Goal: Use online tool/utility: Utilize a website feature to perform a specific function

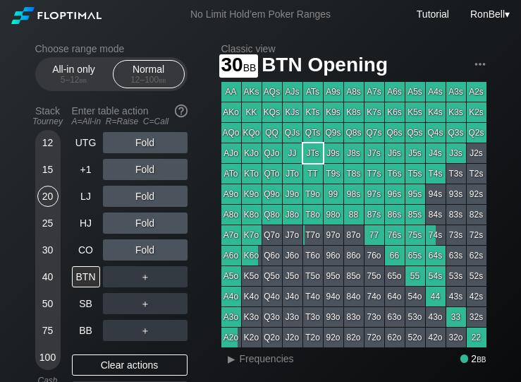
click at [44, 257] on div "30" at bounding box center [47, 249] width 21 height 21
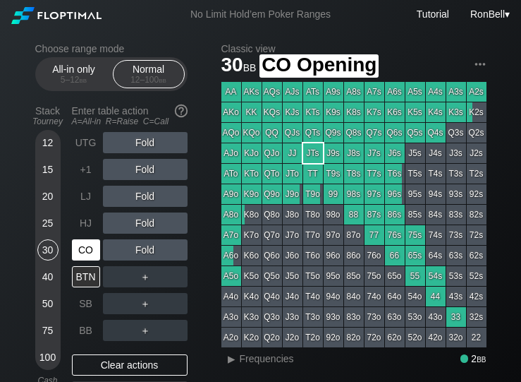
click at [80, 255] on div "CO" at bounding box center [86, 249] width 28 height 21
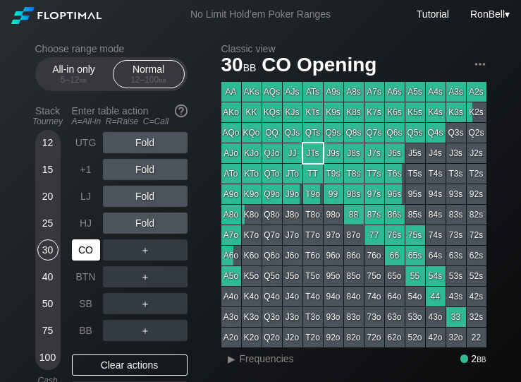
click at [79, 231] on div "HJ" at bounding box center [86, 222] width 28 height 21
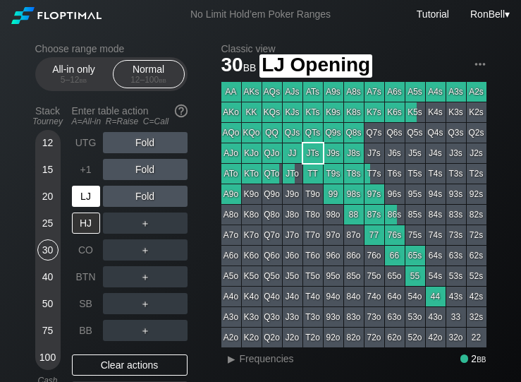
click at [85, 201] on div "LJ" at bounding box center [86, 196] width 28 height 21
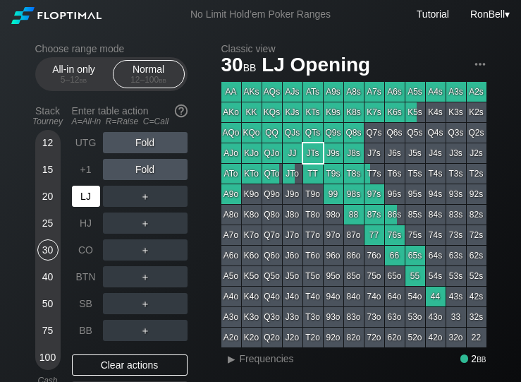
click at [81, 224] on div "HJ" at bounding box center [86, 222] width 28 height 21
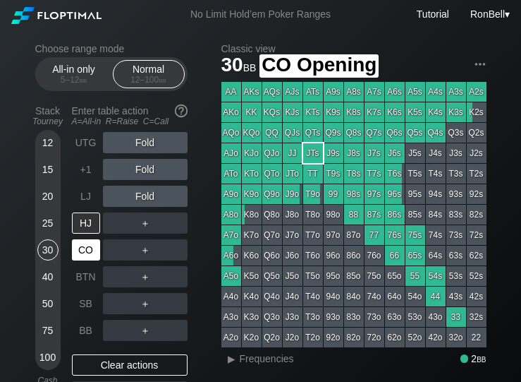
click at [81, 248] on div "CO" at bounding box center [86, 249] width 28 height 21
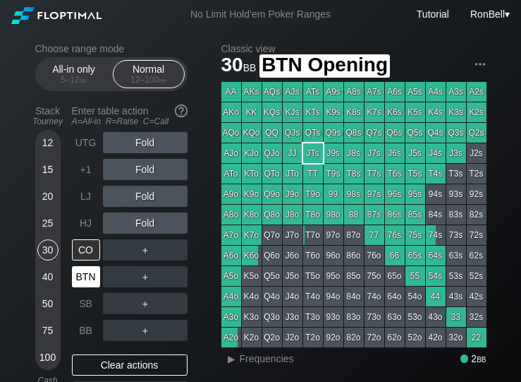
click at [83, 277] on div "BTN" at bounding box center [86, 276] width 28 height 21
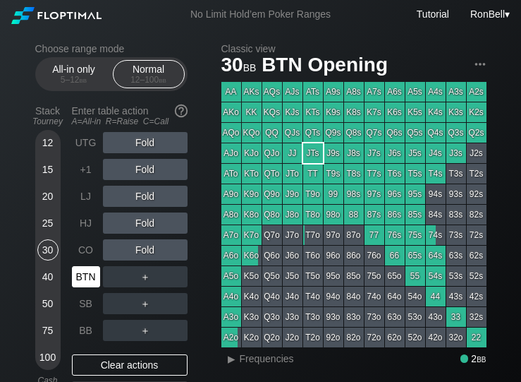
click at [86, 253] on div "CO" at bounding box center [86, 249] width 28 height 21
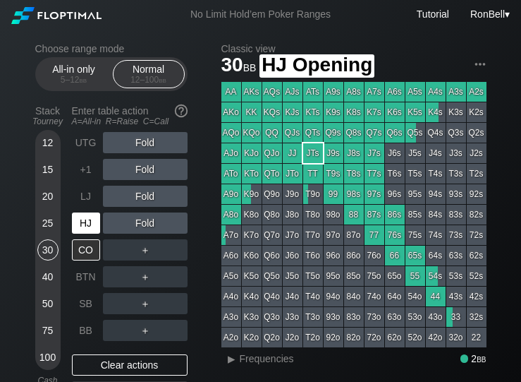
click at [87, 226] on div "HJ" at bounding box center [86, 222] width 28 height 21
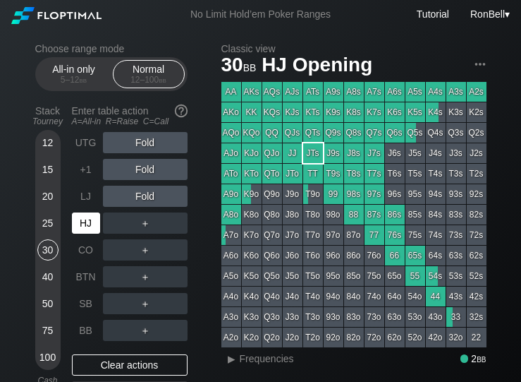
click at [88, 195] on div "LJ" at bounding box center [86, 196] width 28 height 21
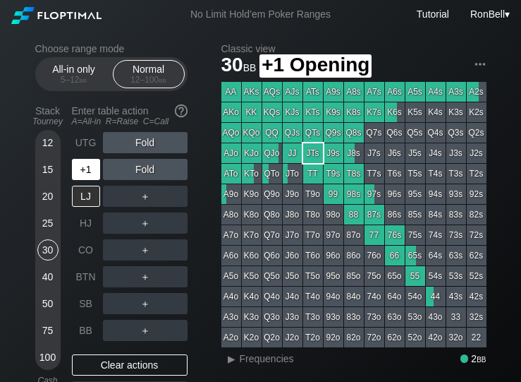
click at [83, 174] on div "+1" at bounding box center [86, 169] width 28 height 21
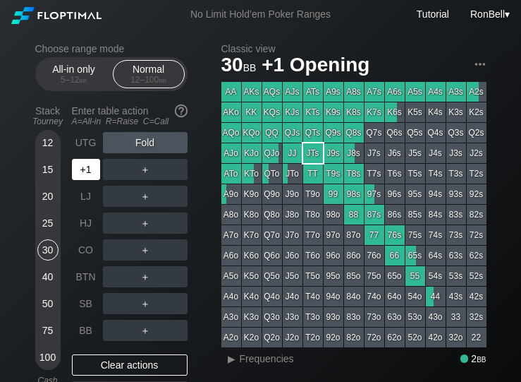
click at [82, 146] on div "UTG" at bounding box center [86, 142] width 28 height 21
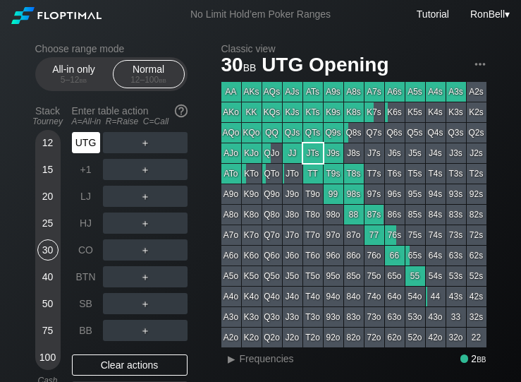
click at [81, 251] on div "CO" at bounding box center [86, 249] width 28 height 21
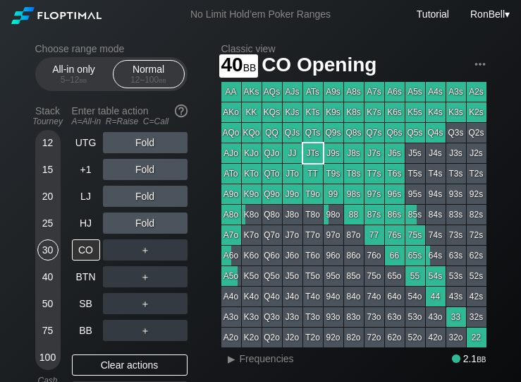
click at [43, 280] on div "40" at bounding box center [47, 276] width 21 height 21
click at [45, 311] on div "50" at bounding box center [47, 303] width 21 height 21
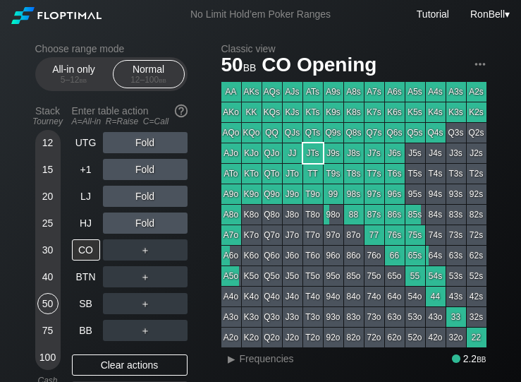
click at [47, 280] on div "40" at bounding box center [47, 276] width 21 height 21
click at [49, 305] on div "50" at bounding box center [47, 303] width 21 height 21
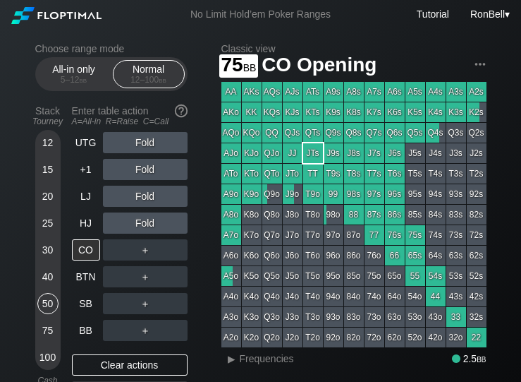
click at [42, 338] on div "75" at bounding box center [47, 330] width 21 height 21
click at [54, 153] on div "12" at bounding box center [47, 142] width 21 height 21
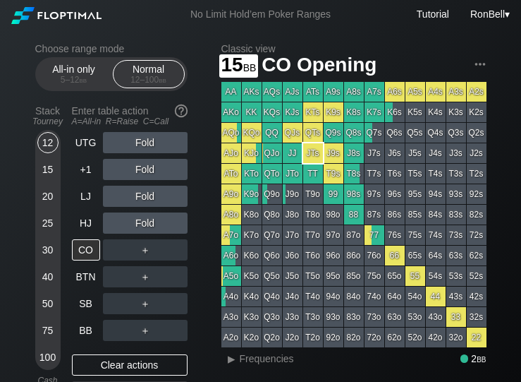
click at [49, 174] on div "15" at bounding box center [47, 169] width 21 height 21
click at [49, 196] on div "20" at bounding box center [47, 196] width 21 height 21
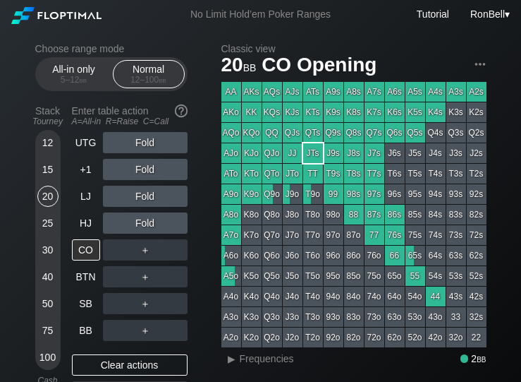
click at [44, 225] on div "25" at bounding box center [47, 222] width 21 height 21
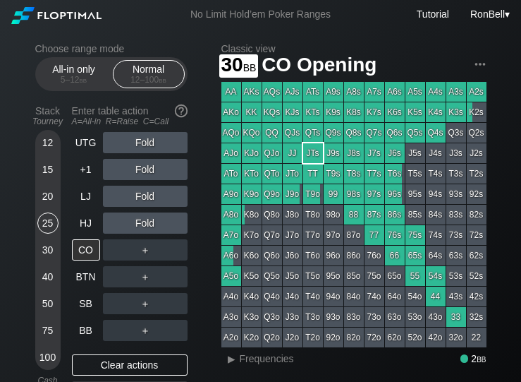
click at [44, 258] on div "30" at bounding box center [47, 249] width 21 height 21
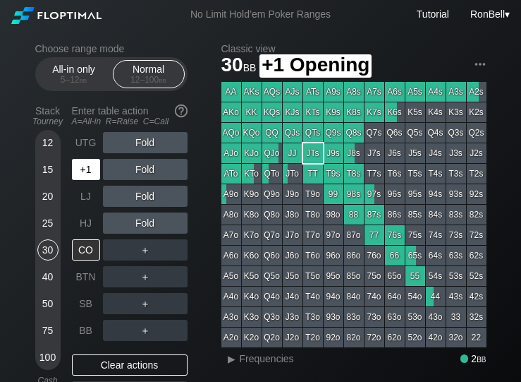
click at [86, 169] on div "+1" at bounding box center [86, 169] width 28 height 21
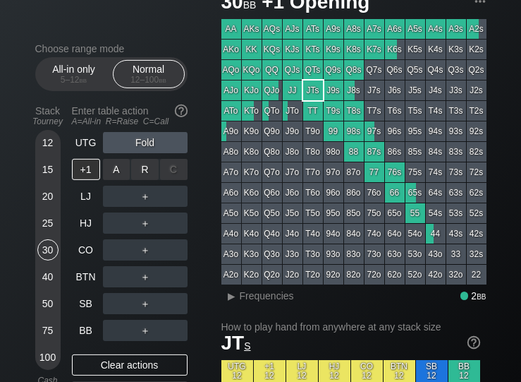
scroll to position [63, 0]
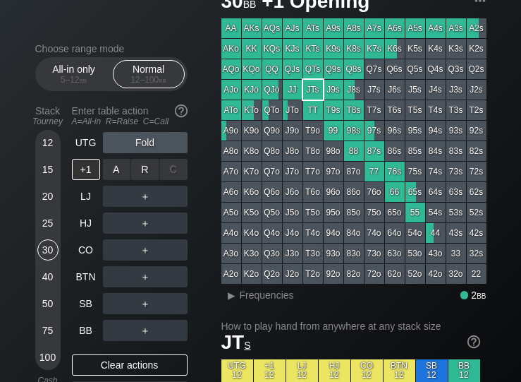
click at [144, 179] on div "R ✕" at bounding box center [145, 169] width 28 height 21
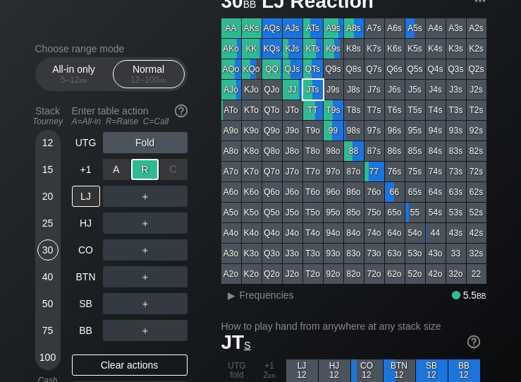
click at [82, 284] on div "BTN" at bounding box center [86, 276] width 28 height 21
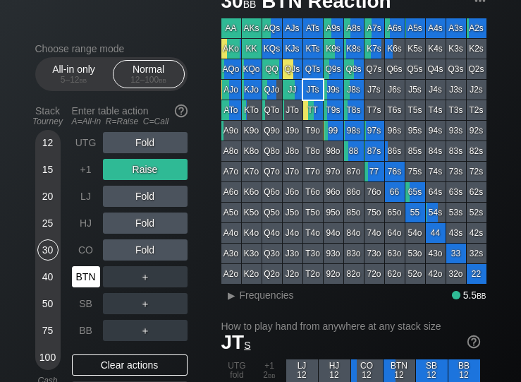
click at [231, 91] on div "AJo" at bounding box center [232, 90] width 20 height 20
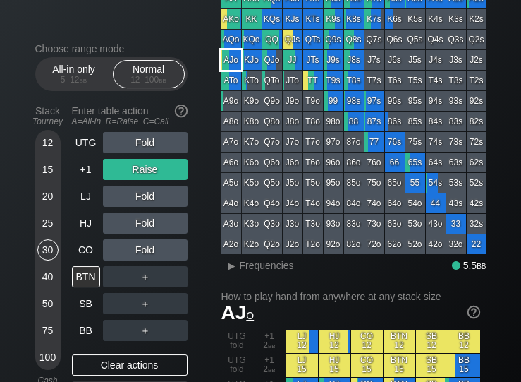
scroll to position [93, 0]
click at [236, 271] on div "▸" at bounding box center [232, 265] width 18 height 17
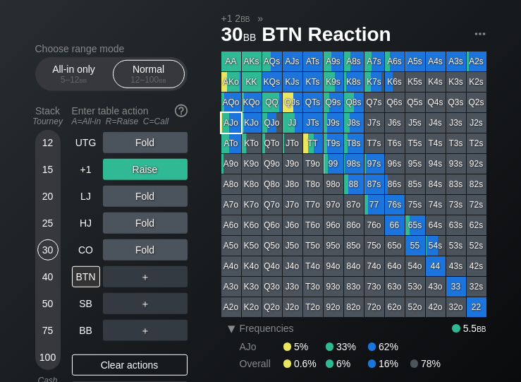
scroll to position [31, 0]
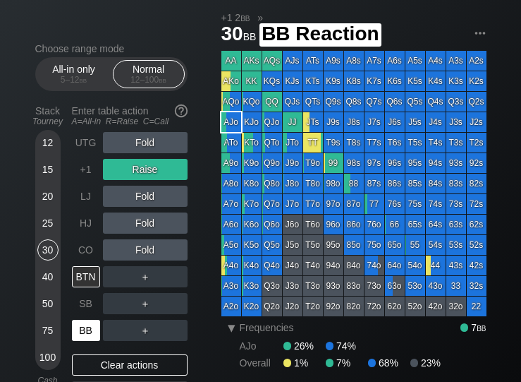
click at [87, 339] on div "BB" at bounding box center [86, 330] width 28 height 21
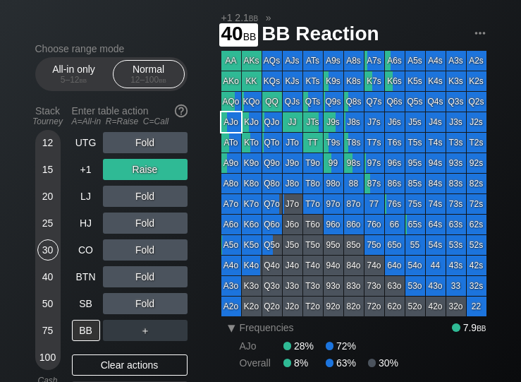
click at [45, 287] on div "40" at bounding box center [47, 276] width 21 height 21
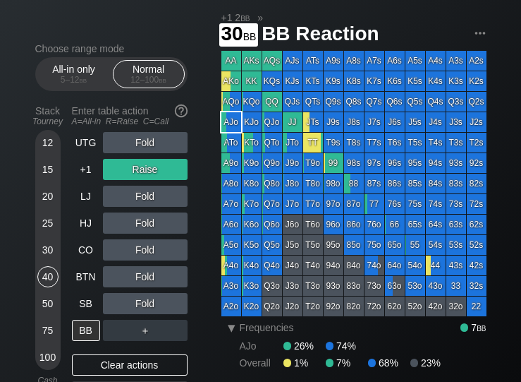
click at [46, 258] on div "30" at bounding box center [47, 249] width 21 height 21
click at [44, 239] on div "25" at bounding box center [47, 225] width 21 height 27
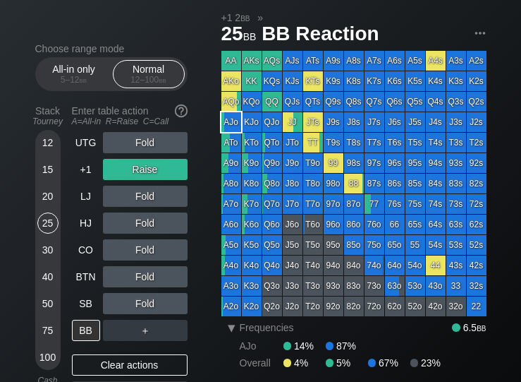
click at [48, 314] on div "50" at bounding box center [47, 303] width 21 height 21
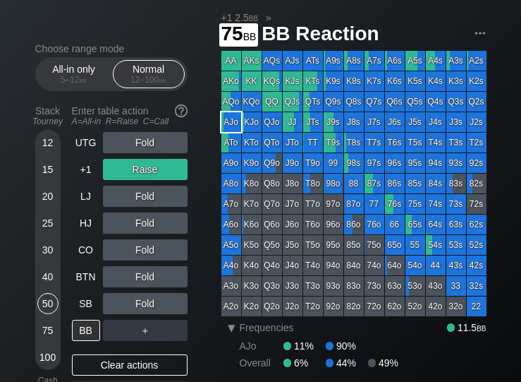
click at [47, 337] on div "75" at bounding box center [47, 330] width 21 height 21
click at [44, 287] on div "40" at bounding box center [47, 276] width 21 height 21
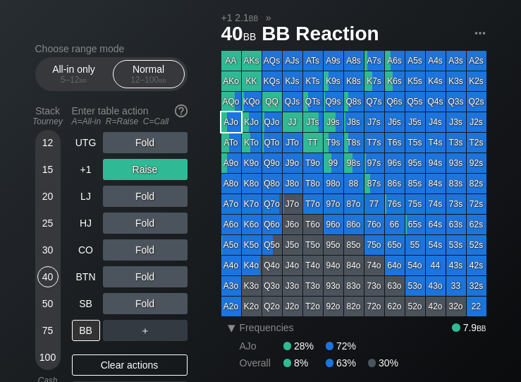
click at [49, 255] on div "30" at bounding box center [47, 249] width 21 height 21
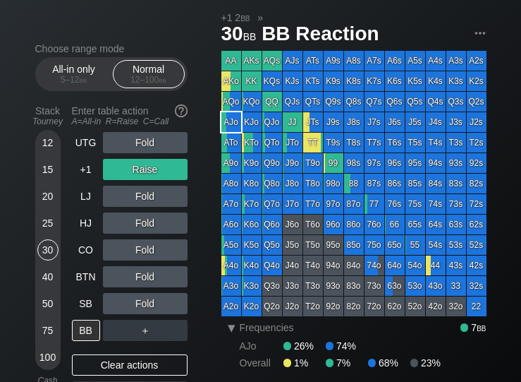
click at [84, 168] on div "+1" at bounding box center [86, 169] width 28 height 21
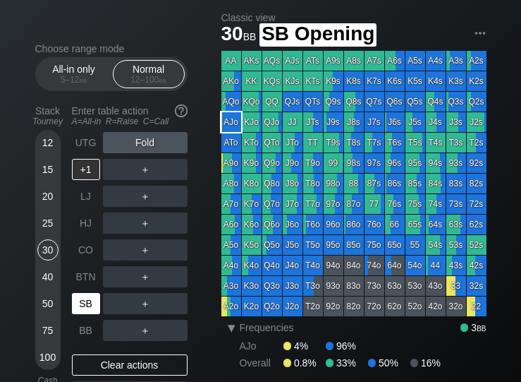
click at [81, 313] on div "SB" at bounding box center [86, 303] width 28 height 21
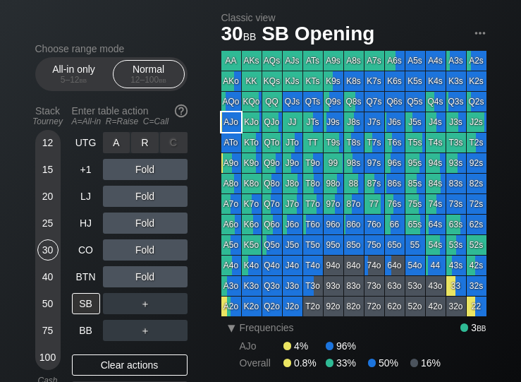
click at [148, 150] on div "R ✕" at bounding box center [145, 142] width 28 height 21
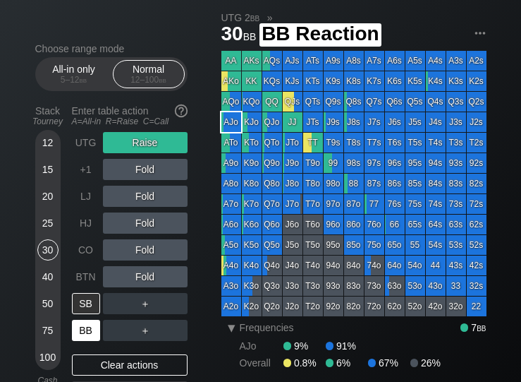
click at [80, 338] on div "BB" at bounding box center [86, 330] width 28 height 21
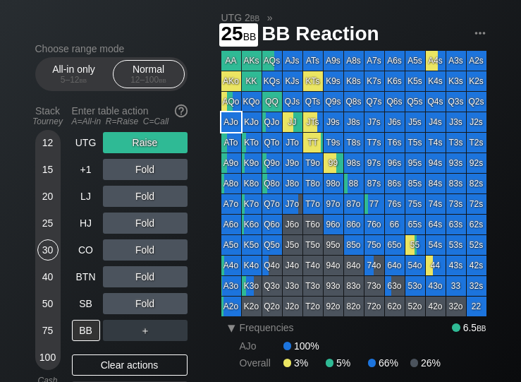
click at [46, 230] on div "25" at bounding box center [47, 222] width 21 height 21
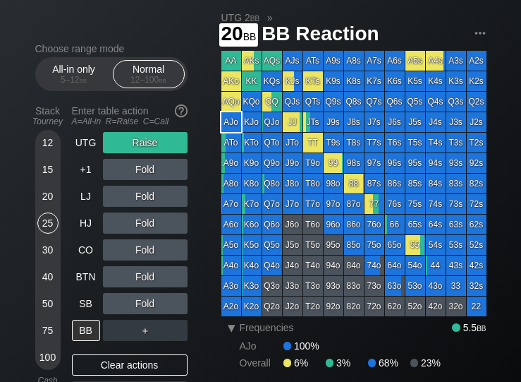
click at [48, 201] on div "20" at bounding box center [47, 196] width 21 height 21
click at [46, 172] on div "15" at bounding box center [47, 169] width 21 height 21
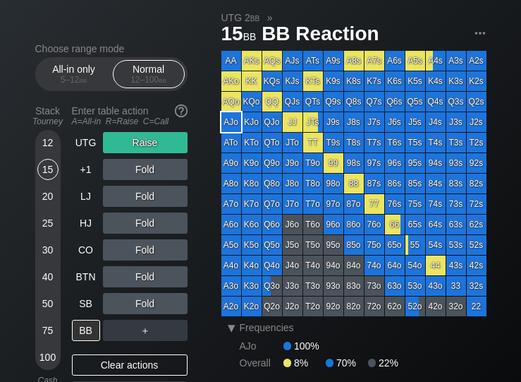
click at [49, 279] on div "40" at bounding box center [47, 276] width 21 height 21
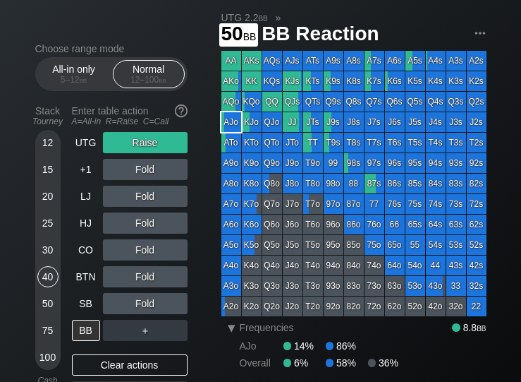
click at [42, 310] on div "50" at bounding box center [47, 303] width 21 height 21
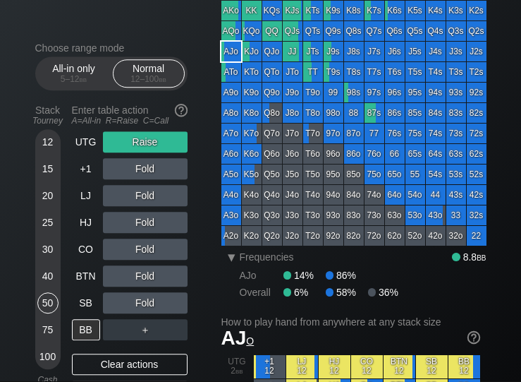
scroll to position [106, 0]
